Goal: Information Seeking & Learning: Learn about a topic

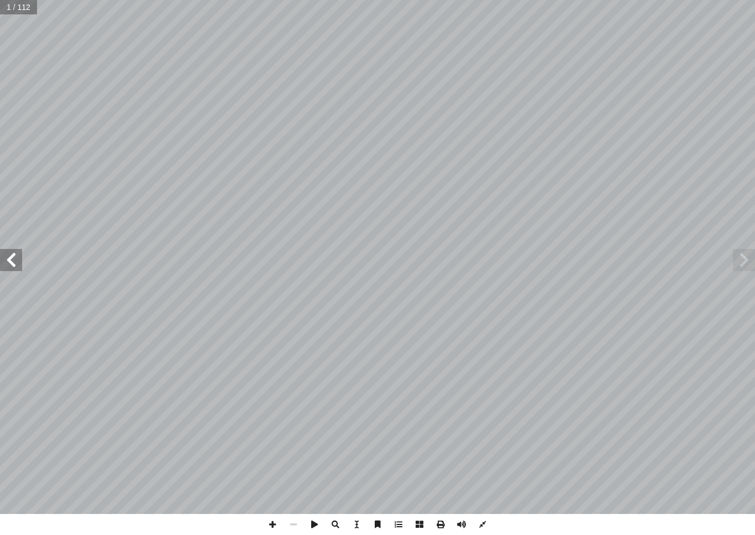
click at [745, 254] on span at bounding box center [744, 260] width 22 height 22
click at [742, 258] on span at bounding box center [744, 260] width 22 height 22
click at [746, 257] on span at bounding box center [744, 260] width 22 height 22
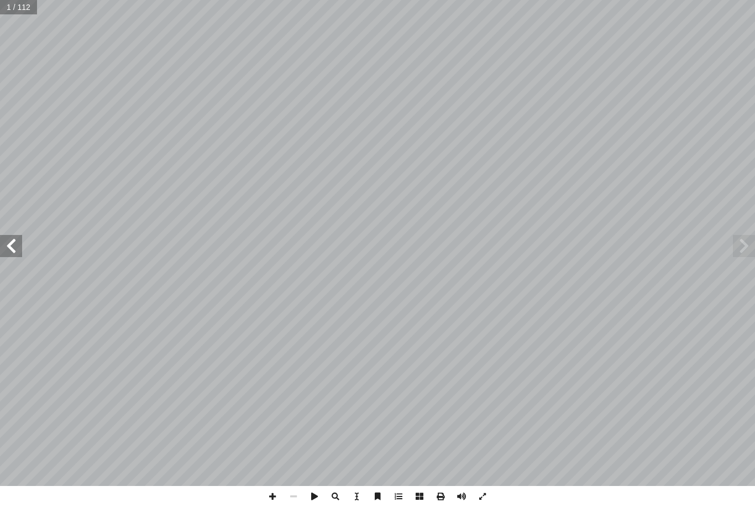
click at [744, 245] on span at bounding box center [744, 246] width 22 height 22
click at [740, 242] on span at bounding box center [744, 246] width 22 height 22
click at [9, 247] on span at bounding box center [11, 246] width 22 height 22
click at [10, 3] on input "text" at bounding box center [22, 7] width 45 height 14
click at [20, 6] on input "text" at bounding box center [22, 7] width 45 height 14
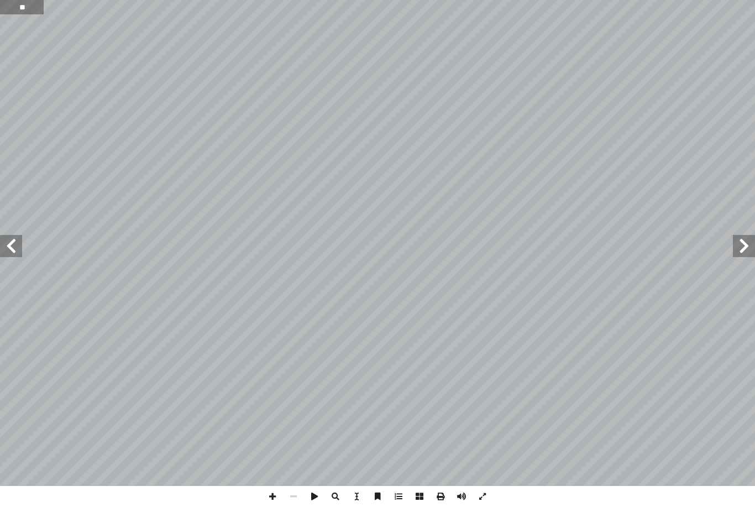
type input "**"
click at [8, 253] on span at bounding box center [11, 246] width 22 height 22
click at [3, 255] on span at bounding box center [11, 246] width 22 height 22
click at [14, 240] on span at bounding box center [11, 246] width 22 height 22
click at [17, 238] on span at bounding box center [11, 246] width 22 height 22
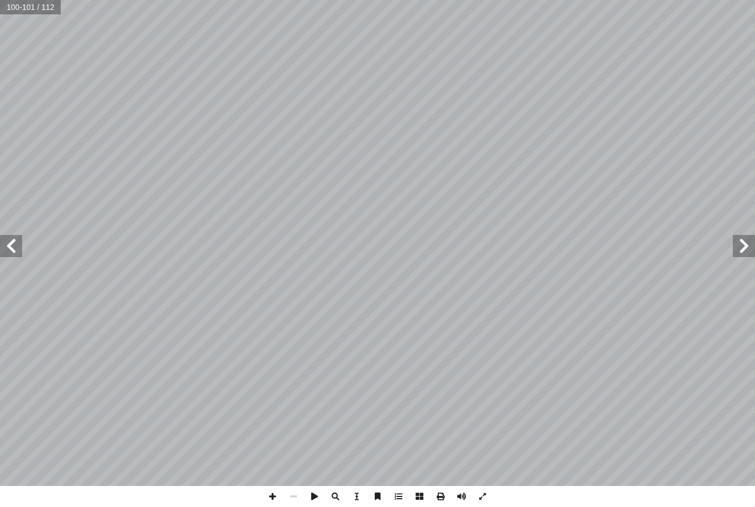
click at [739, 245] on span at bounding box center [744, 246] width 22 height 22
click at [20, 254] on span at bounding box center [11, 246] width 22 height 22
